Goal: Find specific page/section: Find specific page/section

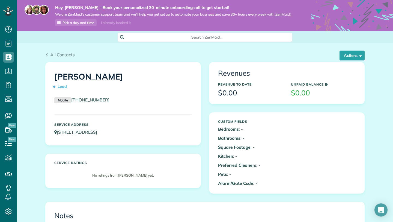
scroll to position [2, 2]
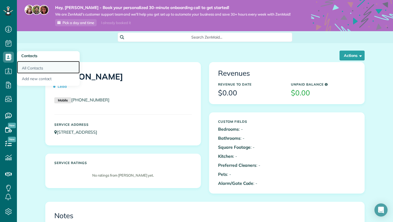
click at [31, 69] on link "All Contacts" at bounding box center [48, 67] width 63 height 13
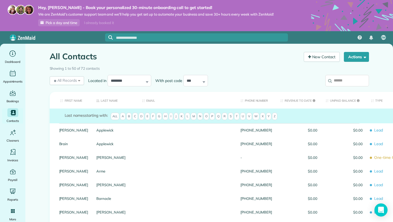
click at [155, 117] on span "F" at bounding box center [153, 117] width 5 height 8
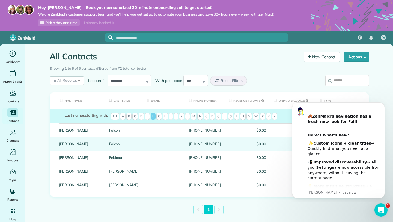
click at [122, 146] on div "Falcon" at bounding box center [123, 144] width 37 height 14
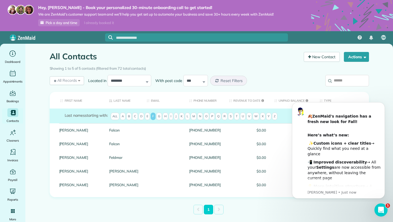
click at [386, 81] on main "All Contacts Contacts in [GEOGRAPHIC_DATA] [2 min] New Contact Actions New Cont…" at bounding box center [209, 155] width 368 height 222
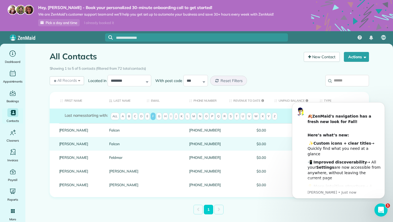
click at [117, 143] on link "Falcon" at bounding box center [123, 144] width 29 height 4
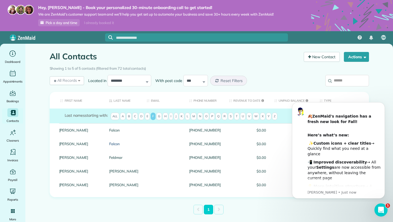
click at [117, 143] on link "Falcon" at bounding box center [123, 144] width 29 height 4
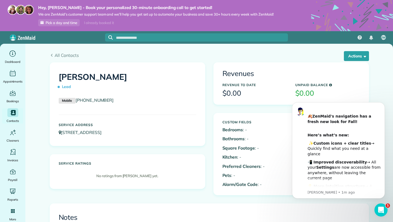
click at [140, 141] on div "Service Address [STREET_ADDRESS]" at bounding box center [128, 130] width 146 height 21
